Goal: Transaction & Acquisition: Purchase product/service

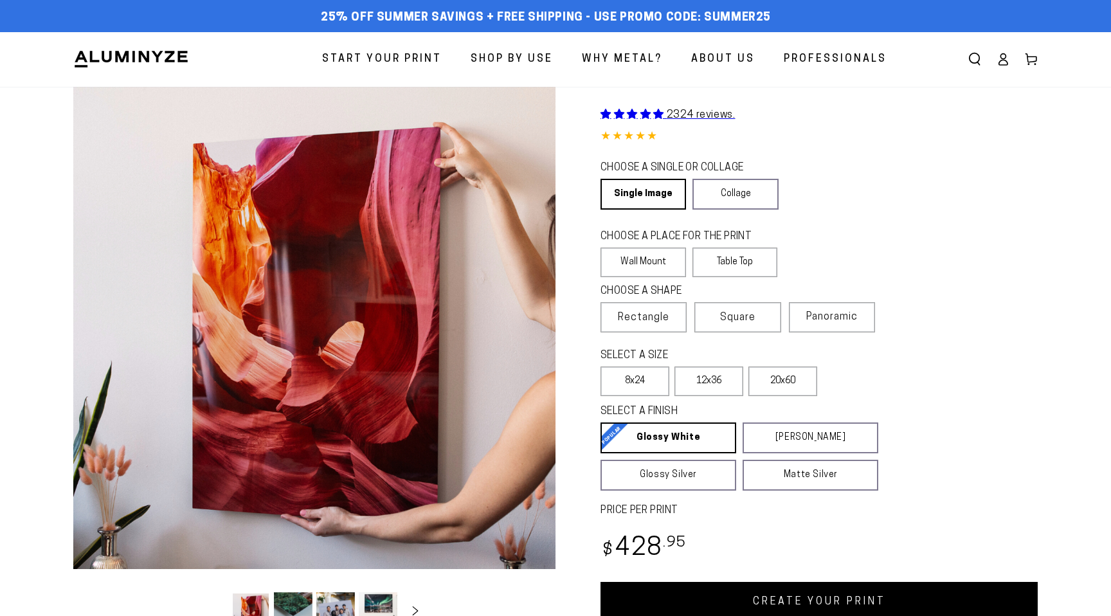
select select "**********"
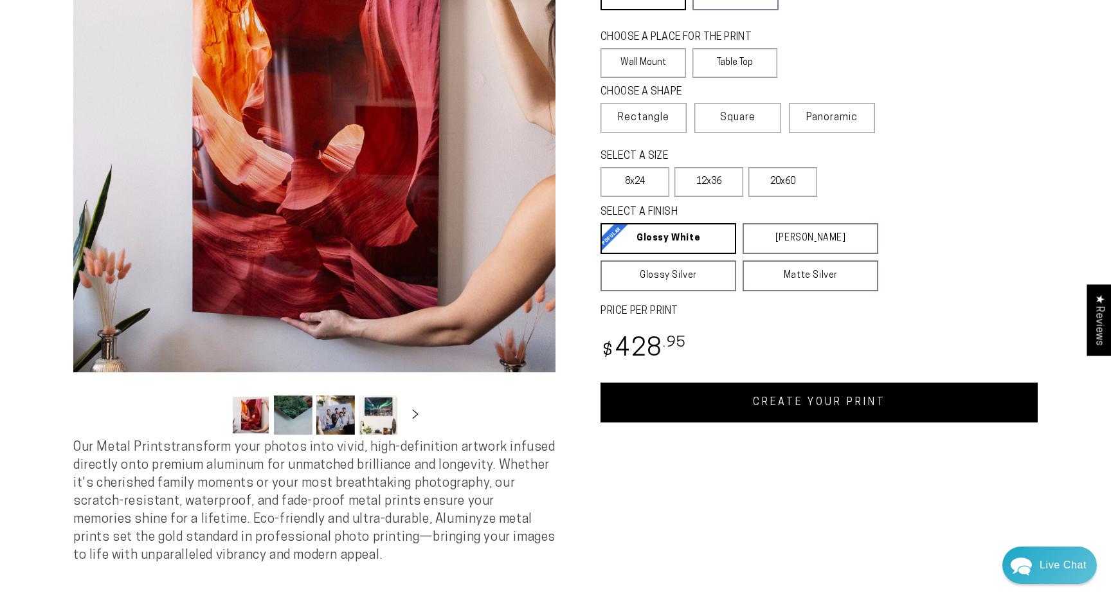
scroll to position [197, 0]
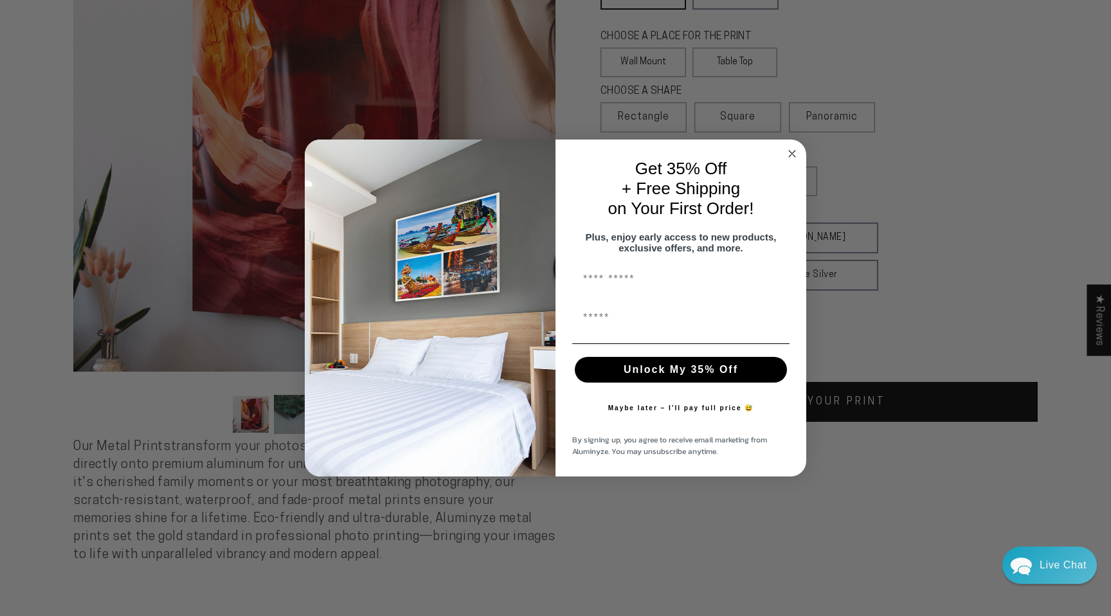
click at [789, 149] on circle "Close dialog" at bounding box center [792, 154] width 15 height 15
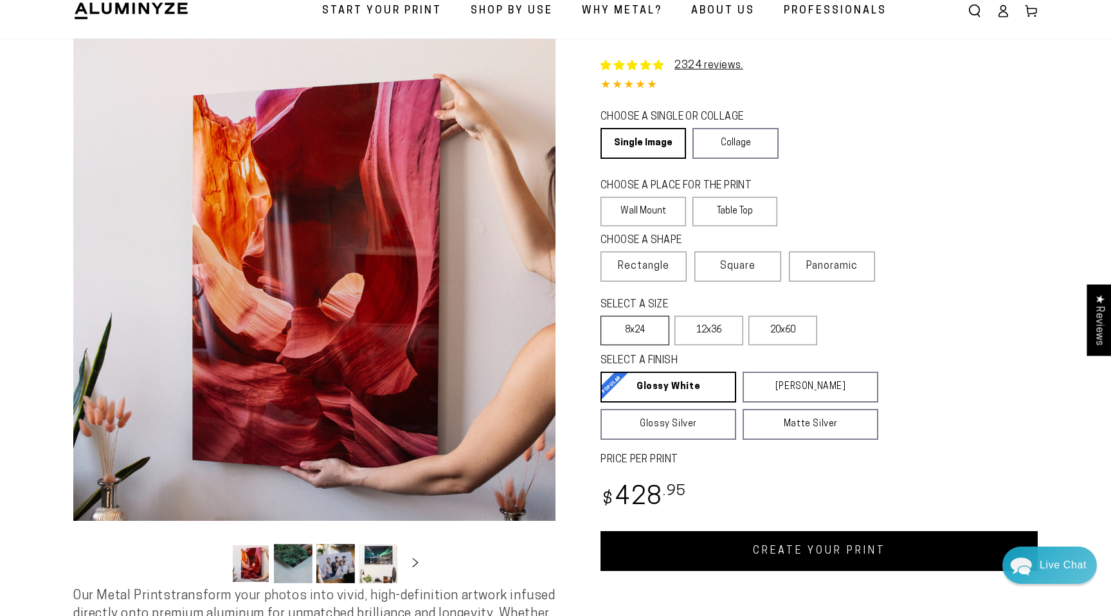
scroll to position [46, 0]
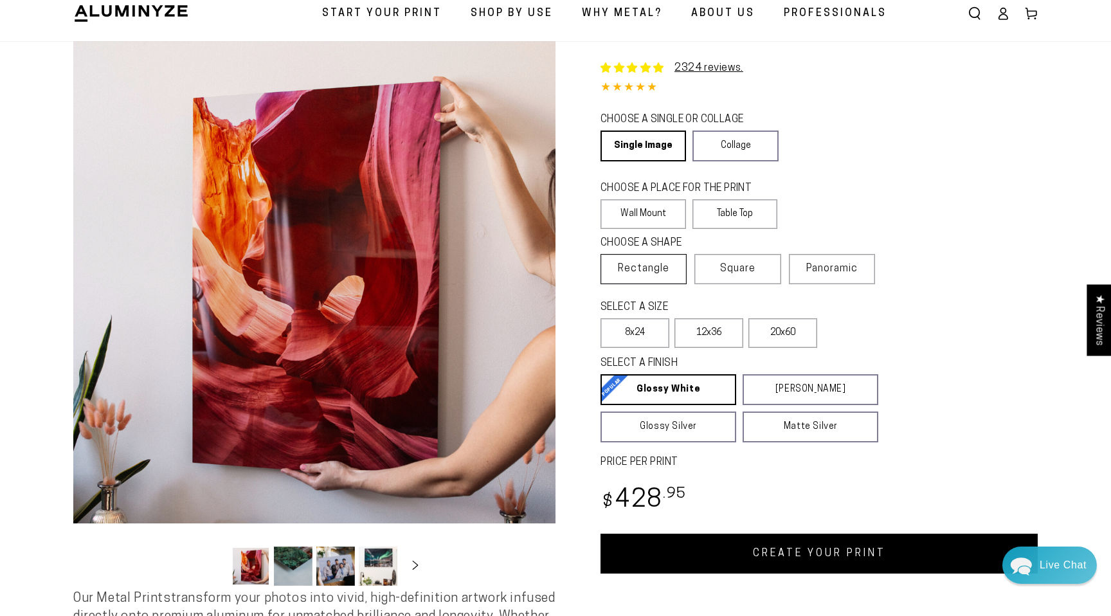
click at [643, 272] on span "Rectangle" at bounding box center [643, 268] width 51 height 15
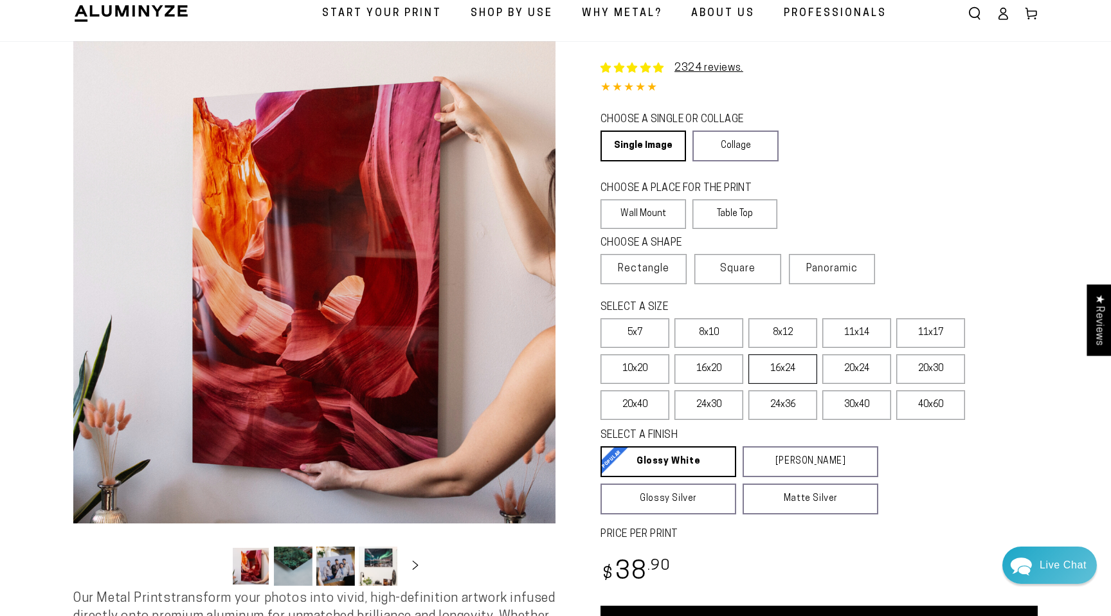
click at [800, 371] on label "16x24" at bounding box center [782, 369] width 69 height 30
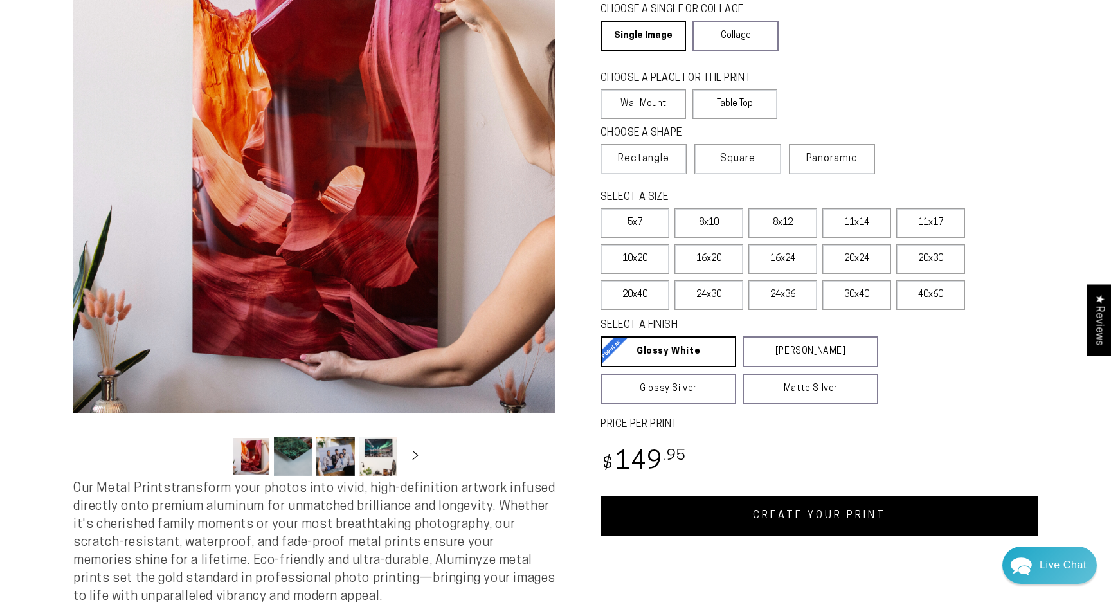
scroll to position [149, 0]
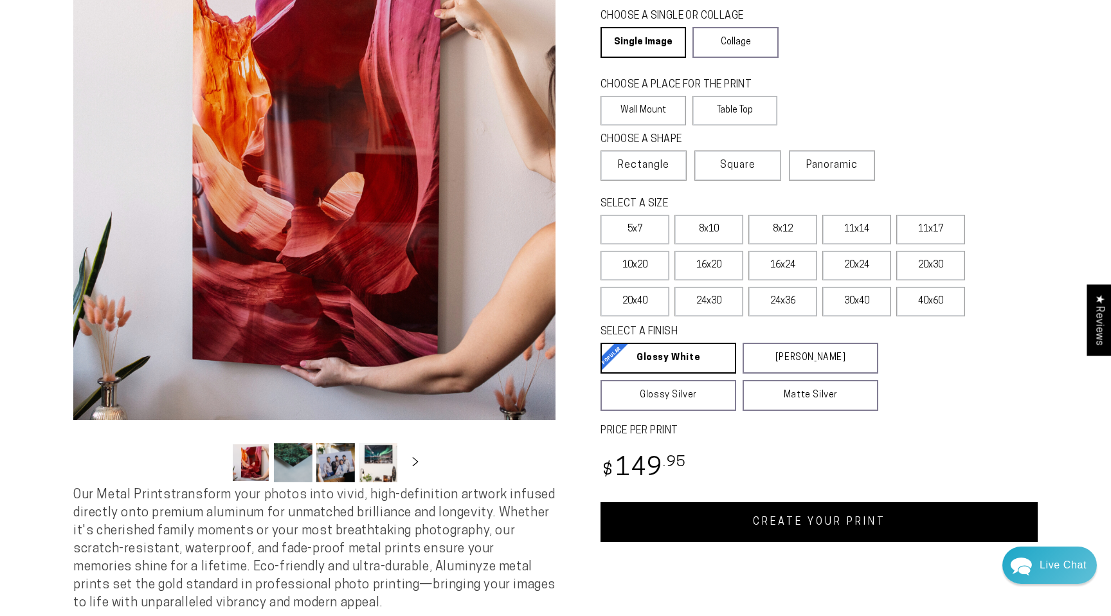
click at [293, 456] on button "Load image 2 in gallery view" at bounding box center [293, 462] width 39 height 39
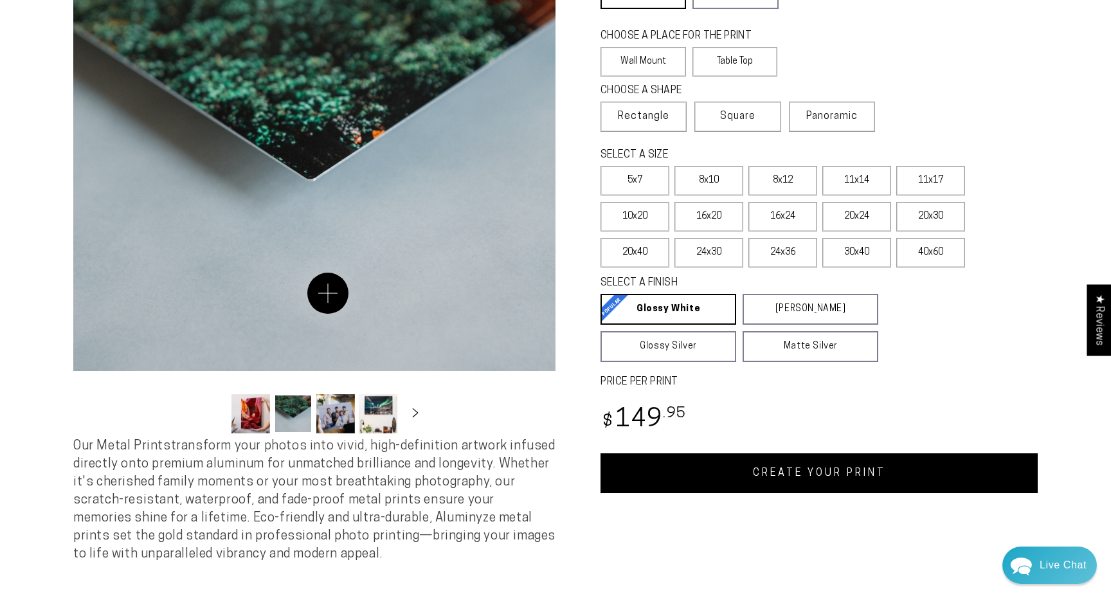
scroll to position [196, 0]
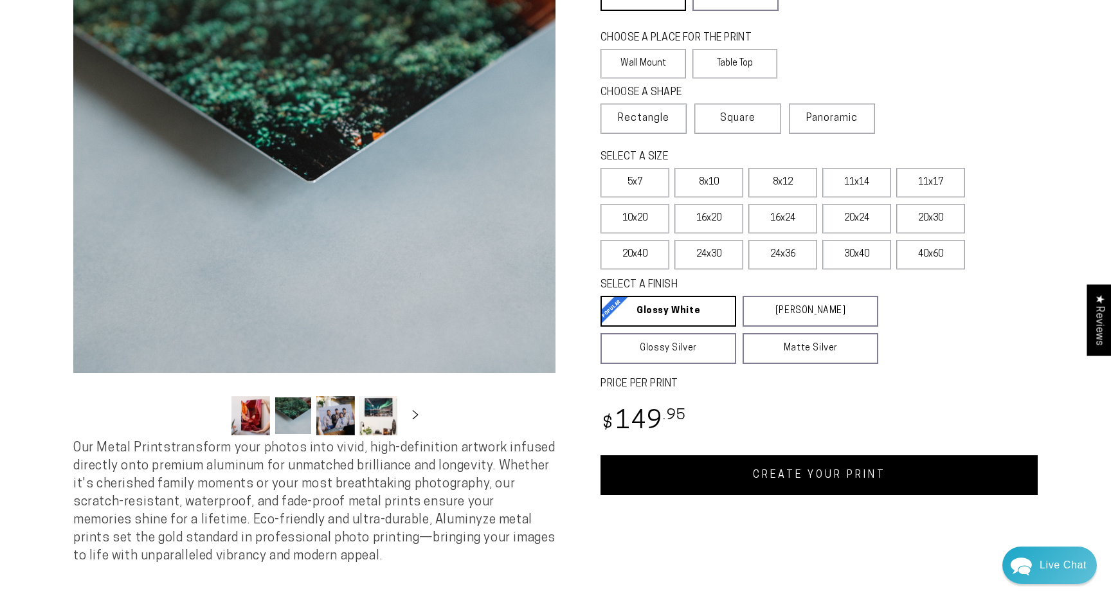
click at [332, 409] on button "Load image 3 in gallery view" at bounding box center [335, 415] width 39 height 39
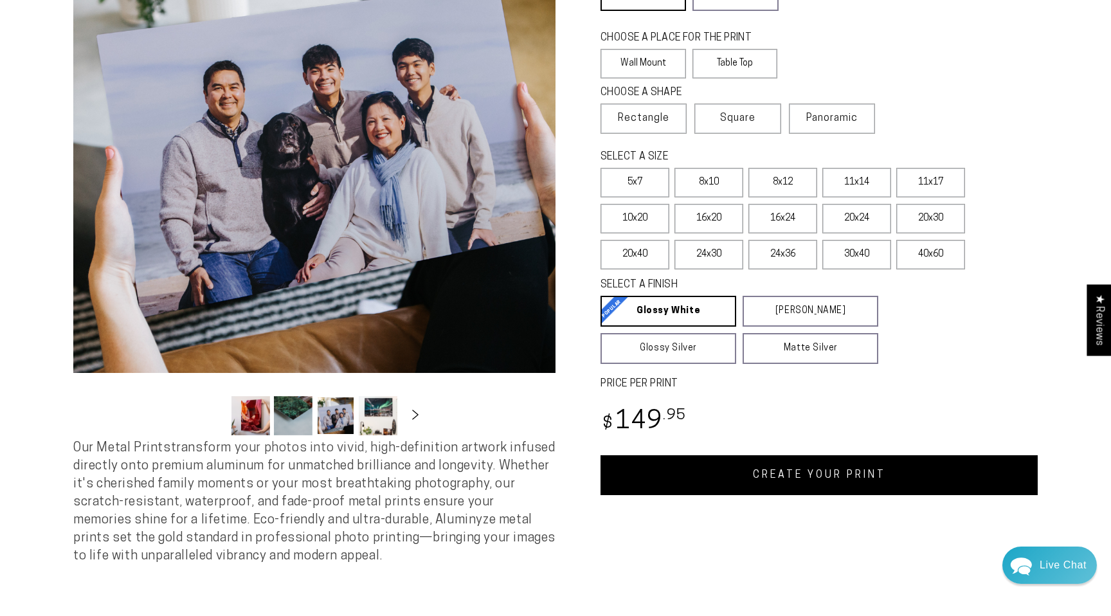
click at [411, 413] on icon "Slide right" at bounding box center [415, 414] width 19 height 10
click at [215, 409] on icon "Slide left" at bounding box center [213, 414] width 6 height 10
click at [374, 409] on button "Load image 4 in gallery view" at bounding box center [378, 415] width 39 height 39
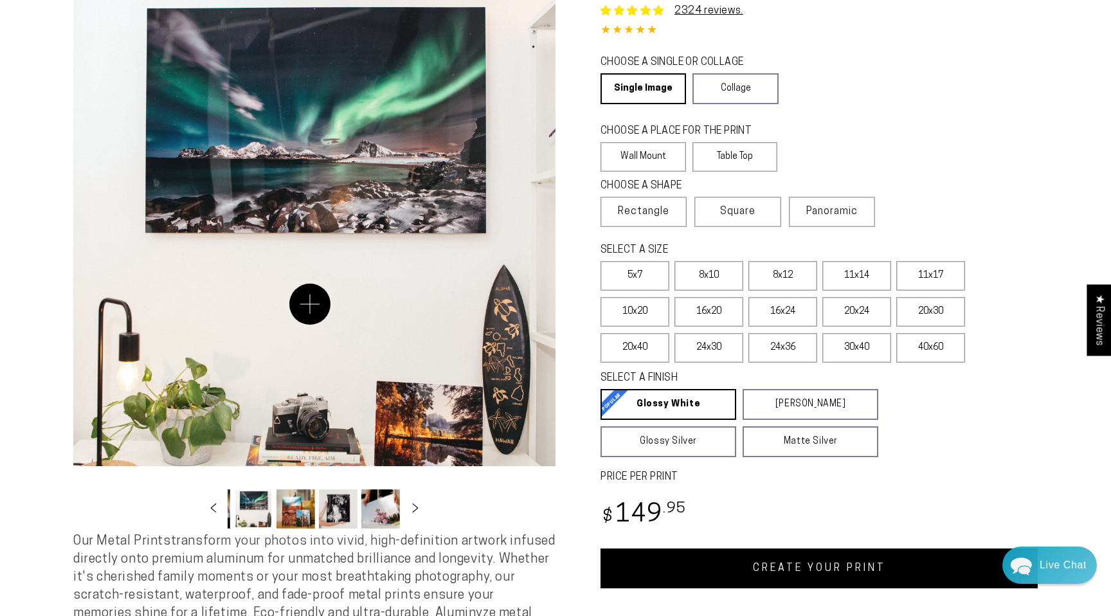
scroll to position [102, 0]
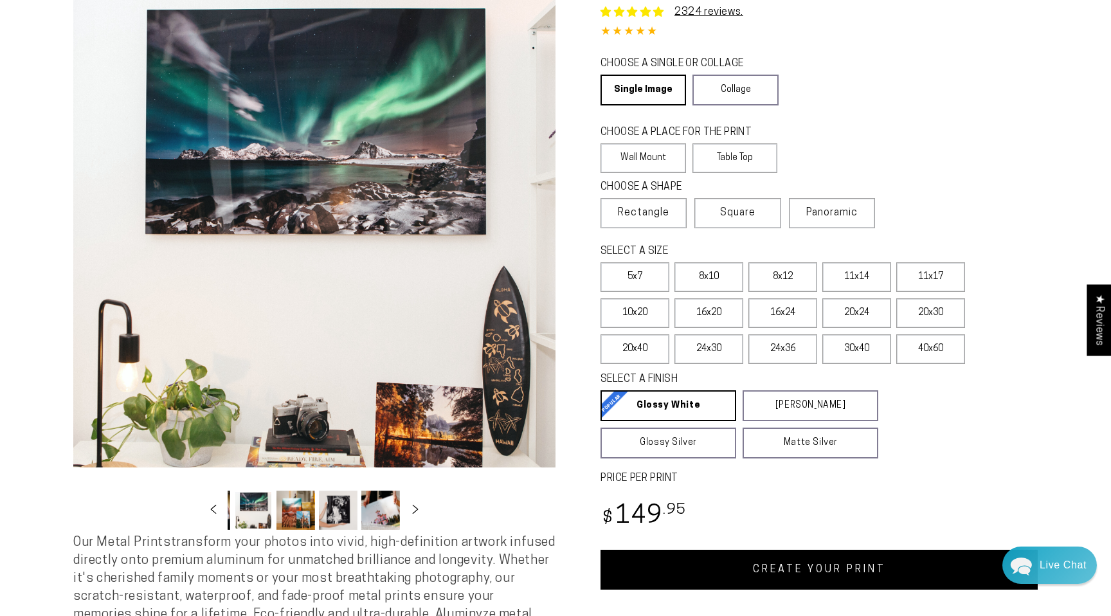
click at [301, 516] on button "Load image 5 in gallery view" at bounding box center [295, 509] width 39 height 39
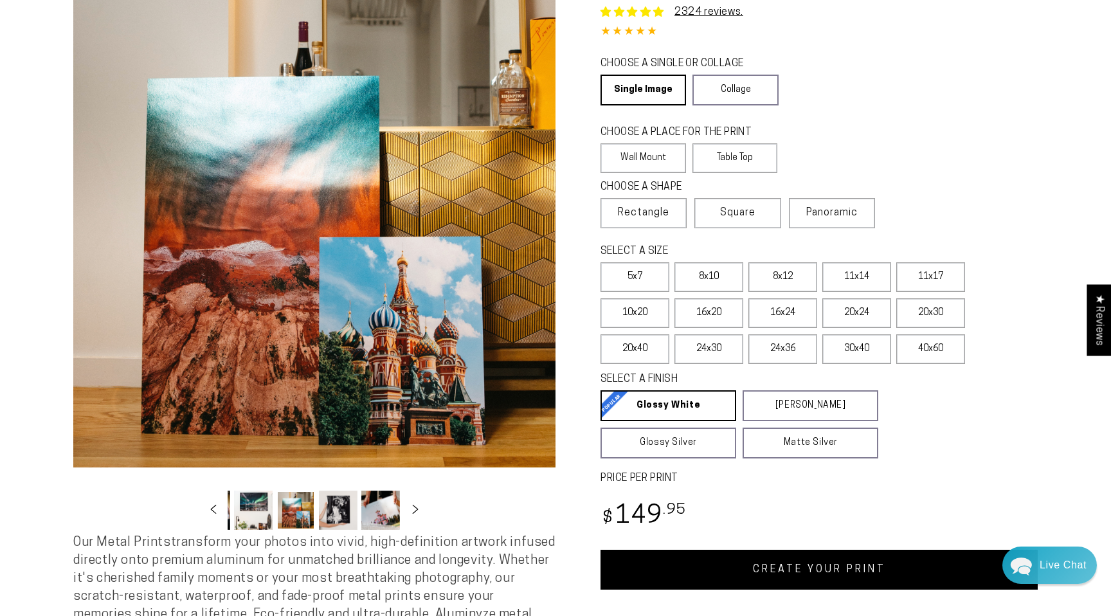
click at [337, 513] on button "Load image 6 in gallery view" at bounding box center [338, 509] width 39 height 39
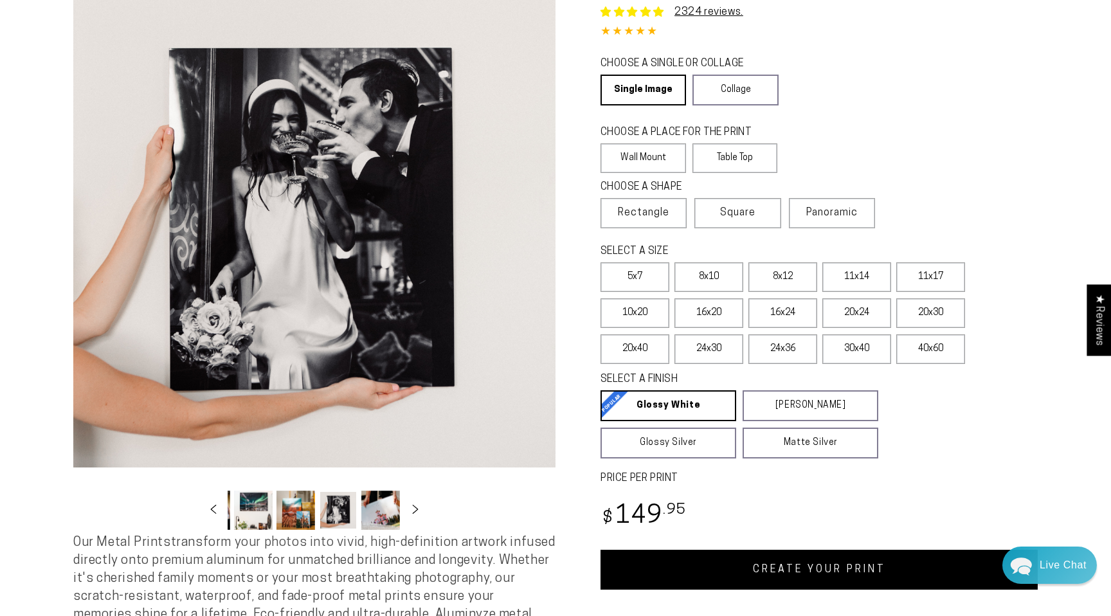
click at [305, 505] on button "Load image 5 in gallery view" at bounding box center [295, 509] width 39 height 39
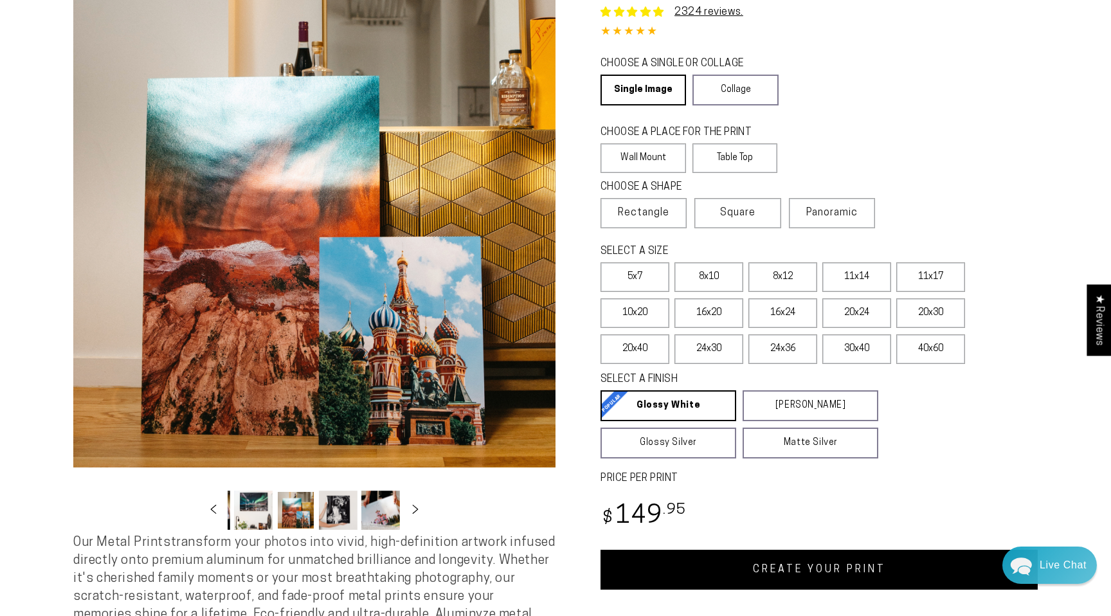
click at [335, 512] on button "Load image 6 in gallery view" at bounding box center [338, 509] width 39 height 39
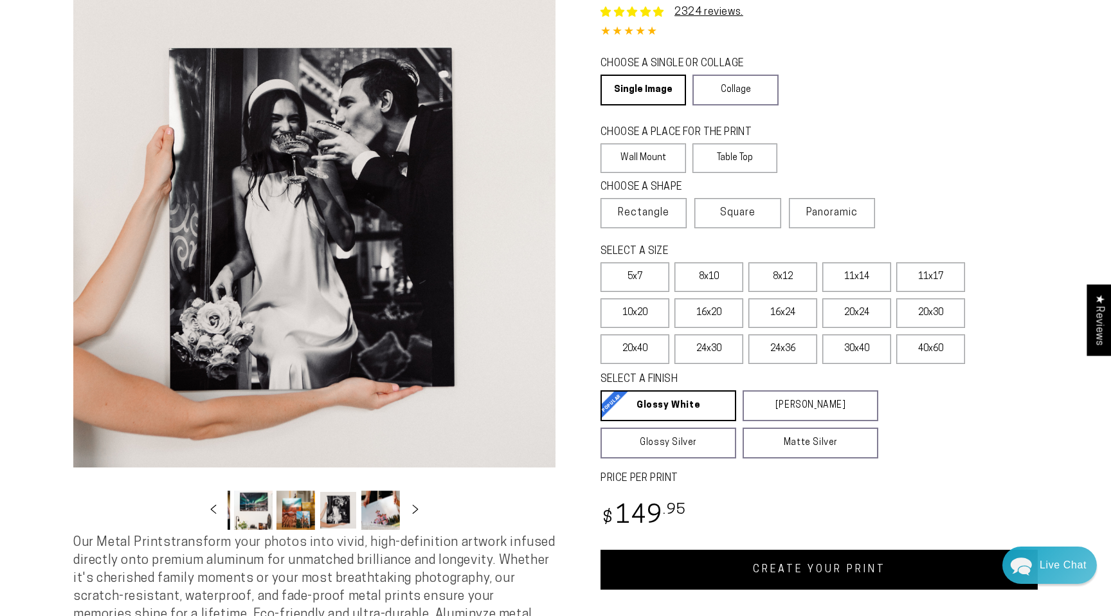
click at [377, 515] on button "Load image 7 in gallery view" at bounding box center [380, 509] width 39 height 39
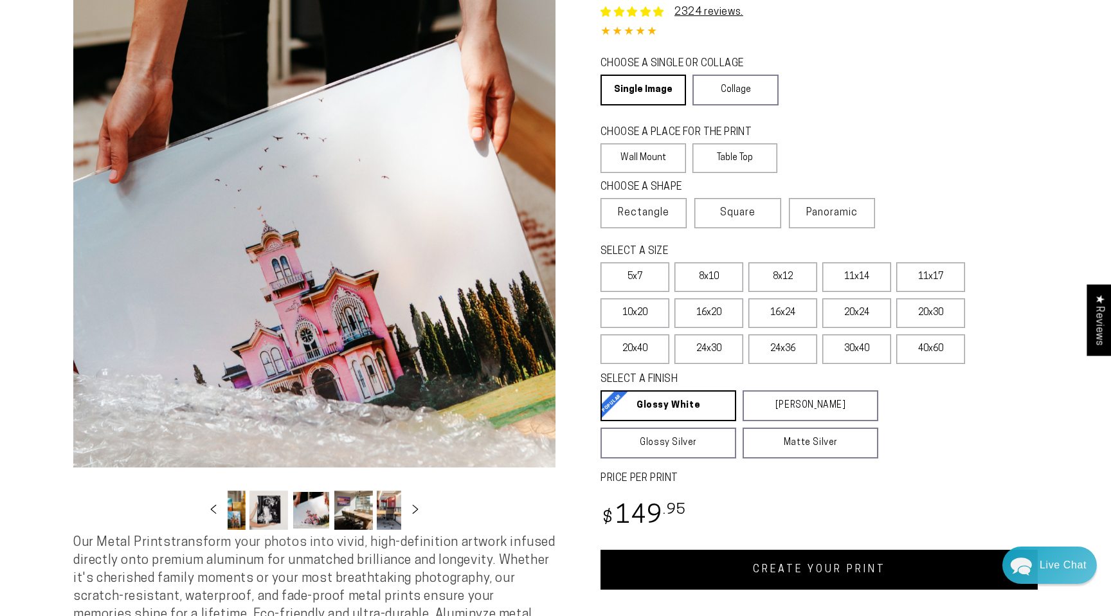
scroll to position [0, 252]
click at [418, 507] on icon "Slide right" at bounding box center [415, 509] width 19 height 10
click at [262, 509] on button "Load image 10 in gallery view" at bounding box center [253, 509] width 39 height 39
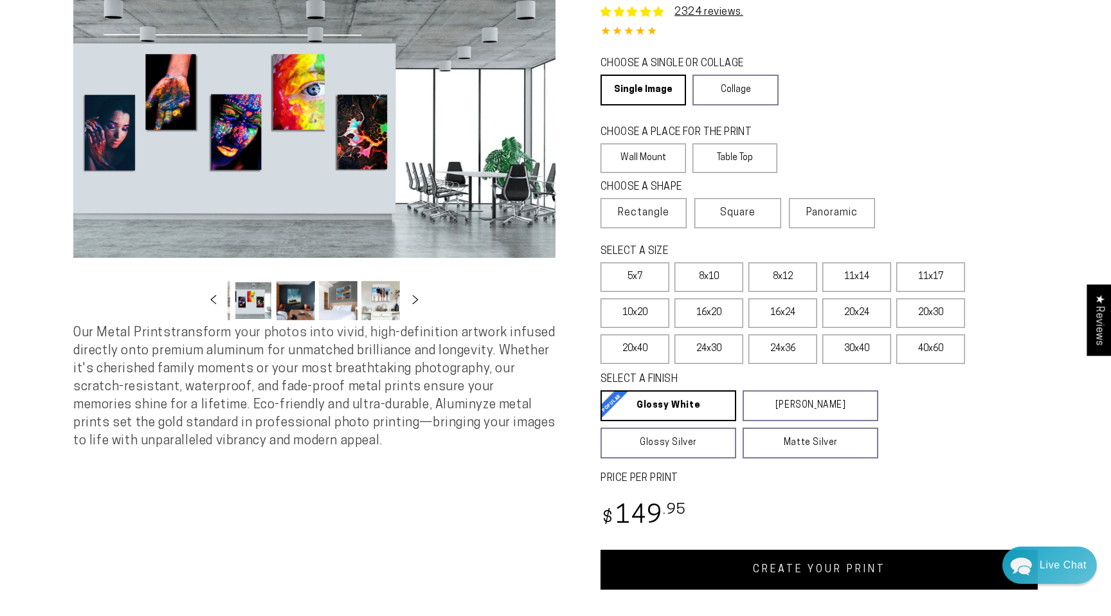
click at [303, 307] on button "Load image 11 in gallery view" at bounding box center [295, 300] width 39 height 39
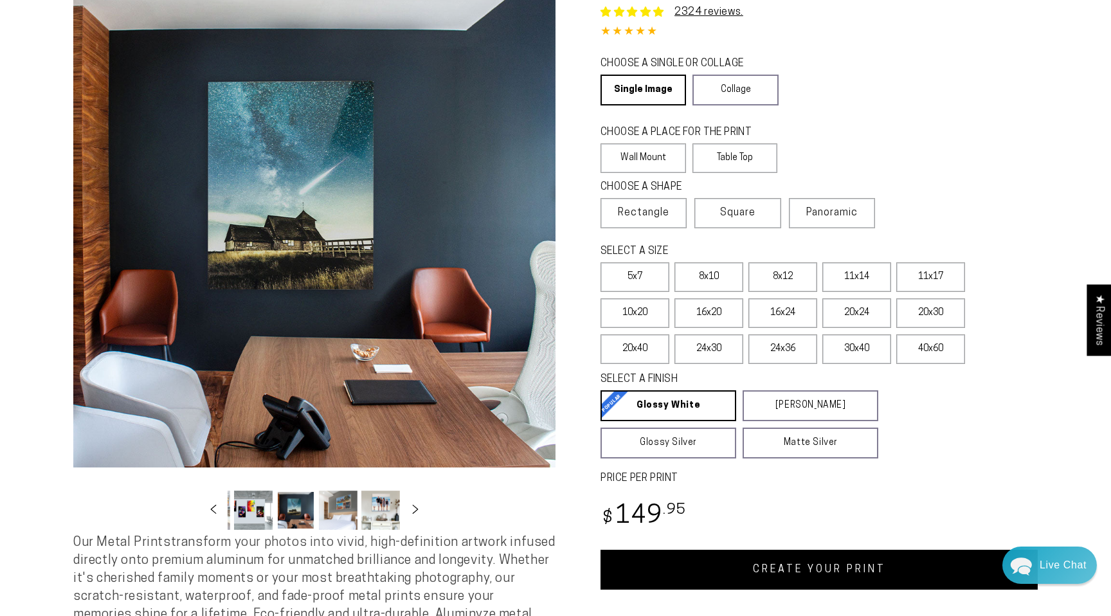
click at [347, 495] on button "Load image 12 in gallery view" at bounding box center [338, 509] width 39 height 39
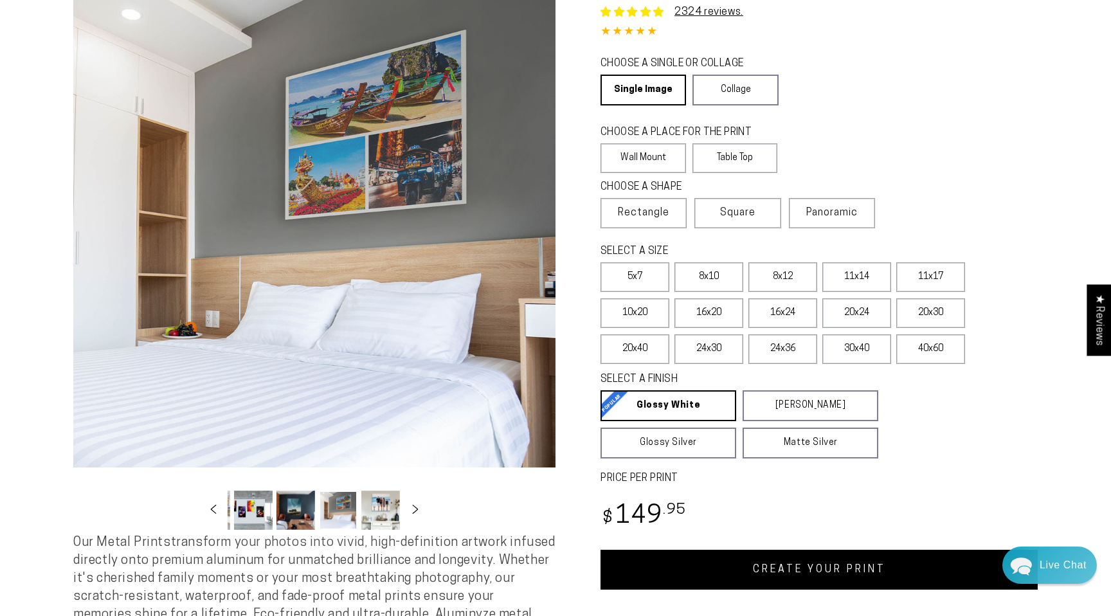
click at [379, 502] on button "Load image 13 in gallery view" at bounding box center [380, 509] width 39 height 39
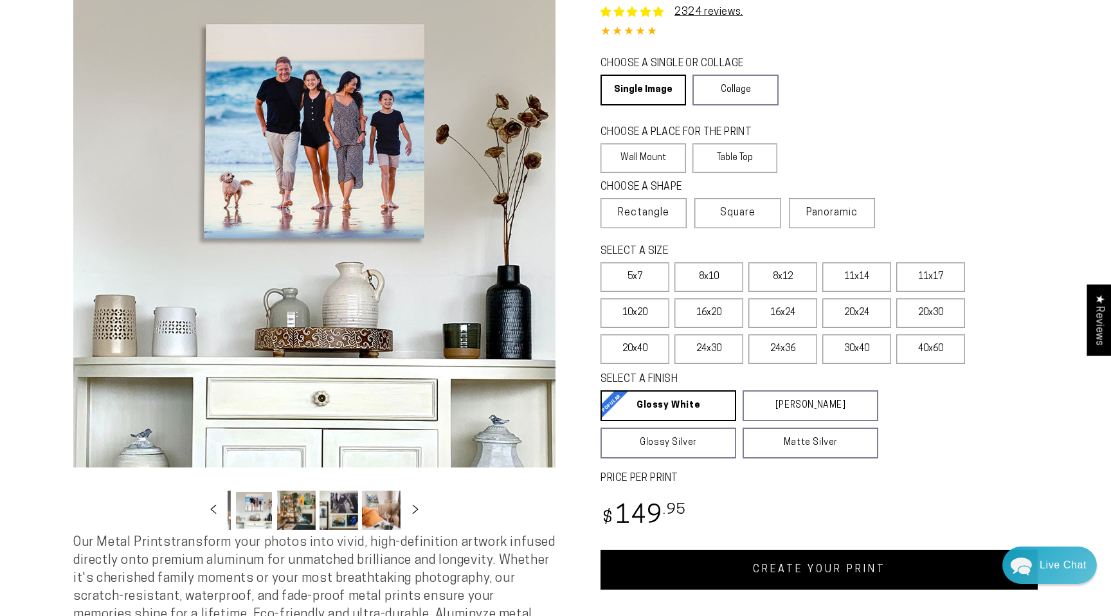
scroll to position [0, 506]
click at [294, 499] on button "Load image 14 in gallery view" at bounding box center [295, 509] width 39 height 39
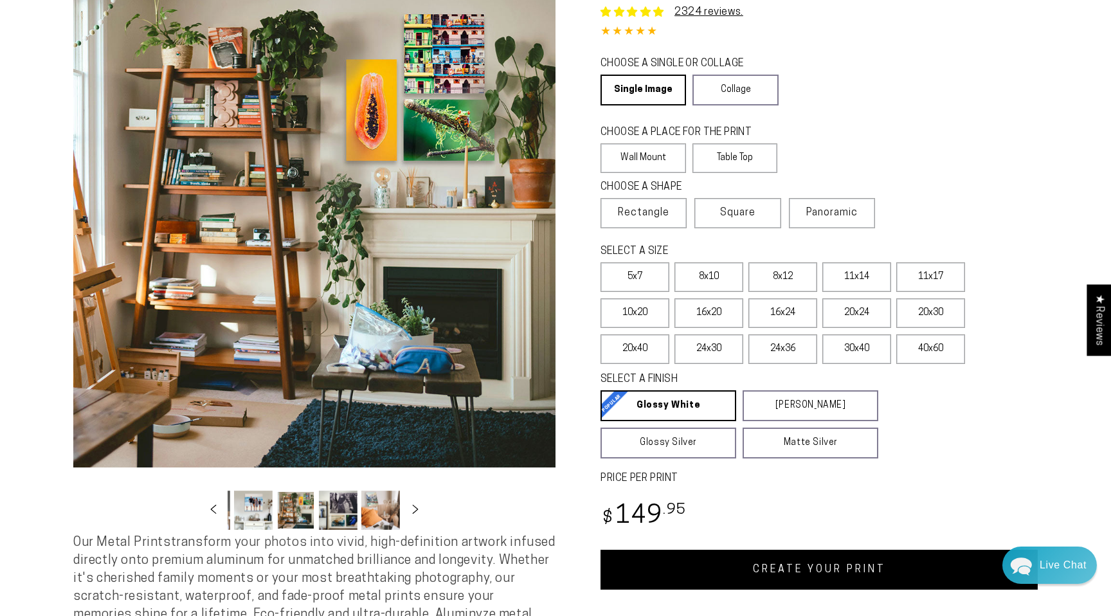
click at [347, 512] on button "Load image 15 in gallery view" at bounding box center [338, 509] width 39 height 39
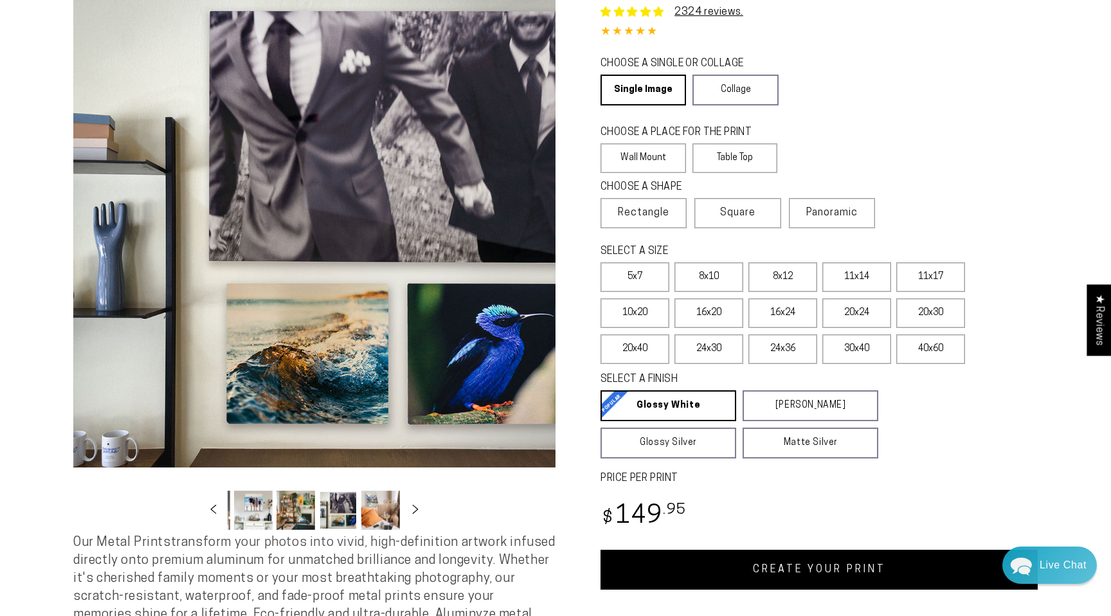
click at [374, 519] on button "Load image 16 in gallery view" at bounding box center [380, 509] width 39 height 39
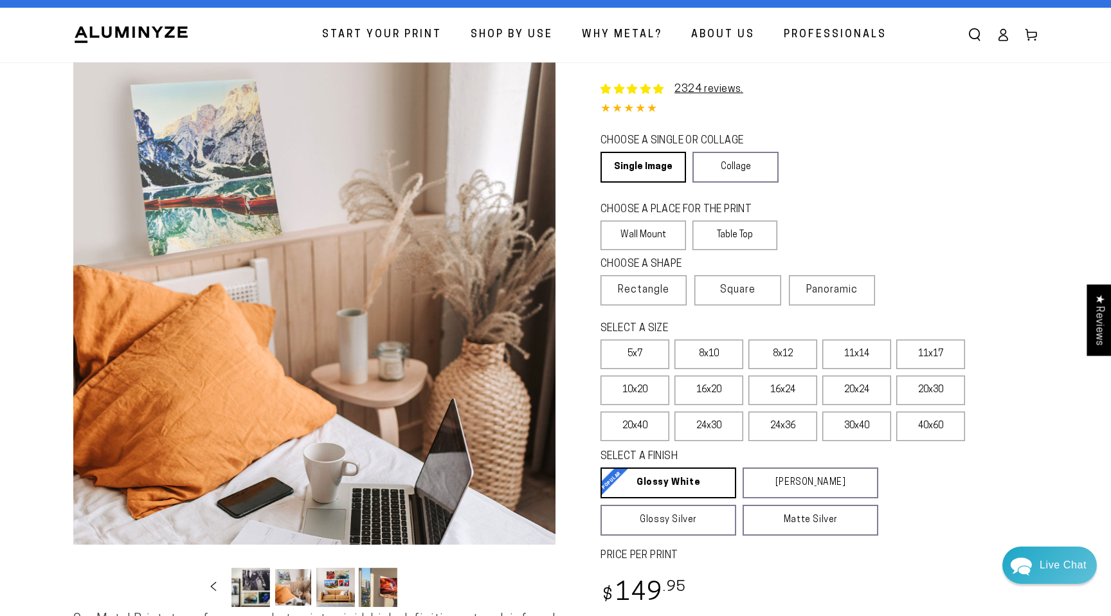
scroll to position [0, 0]
